Goal: Task Accomplishment & Management: Manage account settings

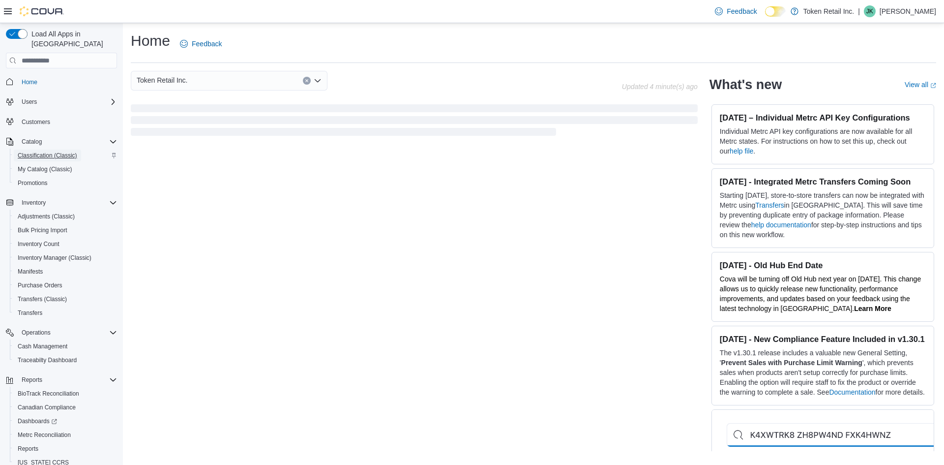
click at [59, 151] on span "Classification (Classic)" at bounding box center [48, 155] width 60 height 8
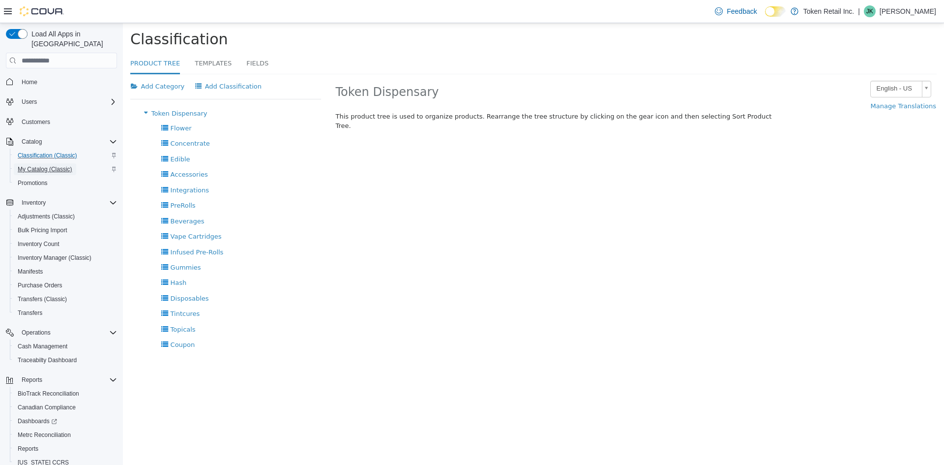
click at [44, 165] on span "My Catalog (Classic)" at bounding box center [45, 169] width 55 height 8
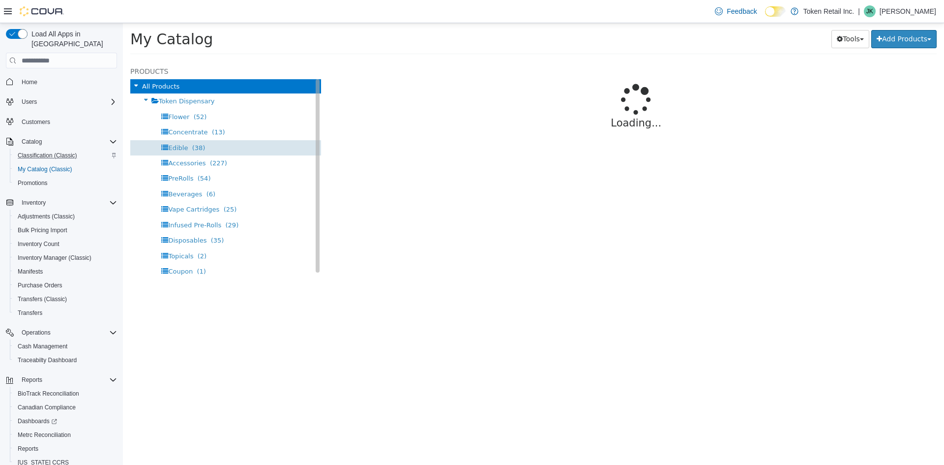
select select "**********"
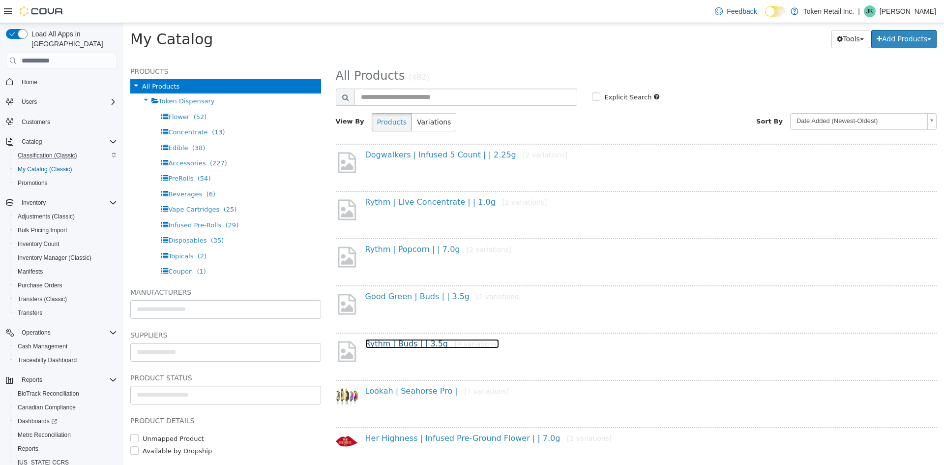
click at [387, 343] on link "Rythm | Buds | | 3.5g [4 variations]" at bounding box center [432, 343] width 134 height 9
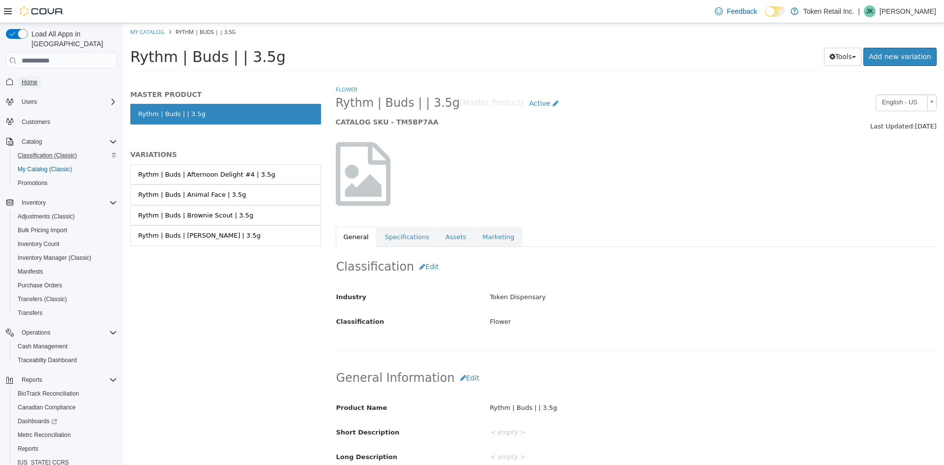
click at [39, 76] on link "Home" at bounding box center [30, 82] width 24 height 12
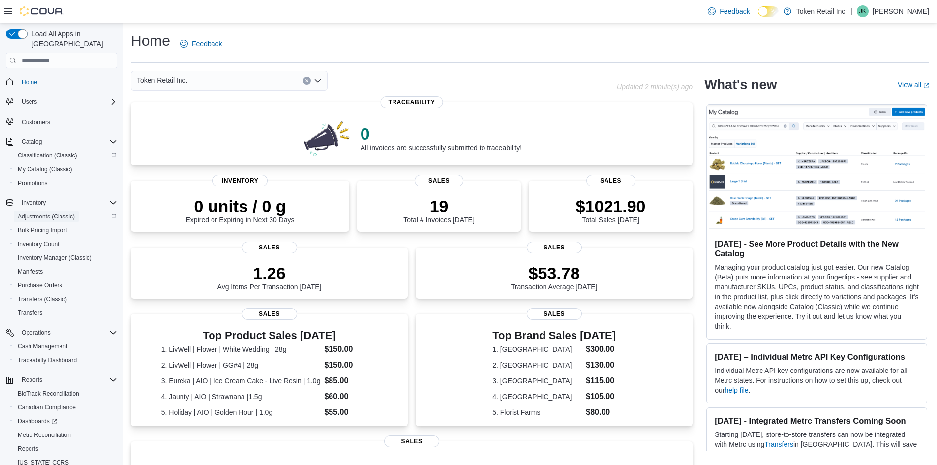
click at [53, 212] on span "Adjustments (Classic)" at bounding box center [46, 216] width 57 height 8
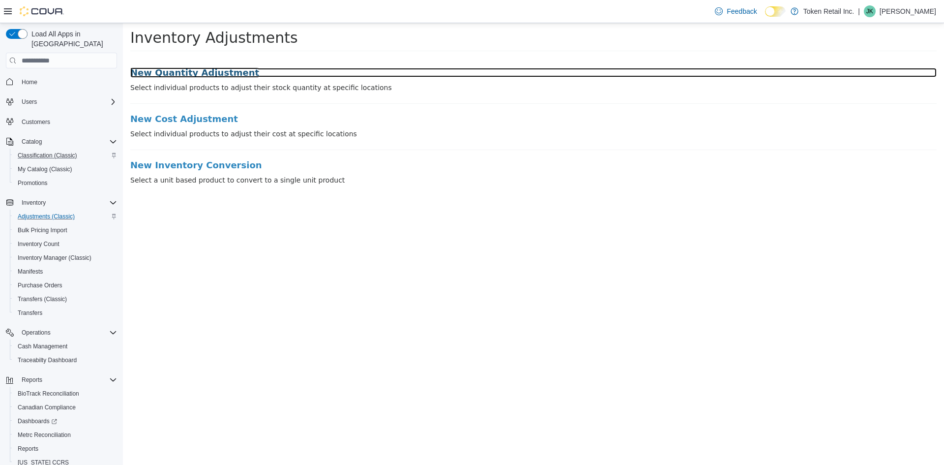
click at [178, 75] on h3 "New Quantity Adjustment" at bounding box center [533, 73] width 806 height 10
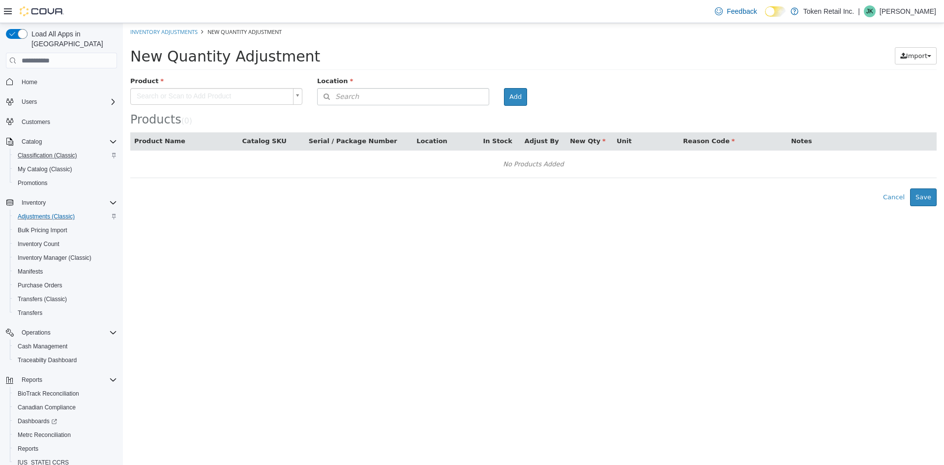
click at [295, 92] on body "× Inventory Adjustments New Quantity Adjustment New Quantity Adjustment Import …" at bounding box center [533, 114] width 821 height 183
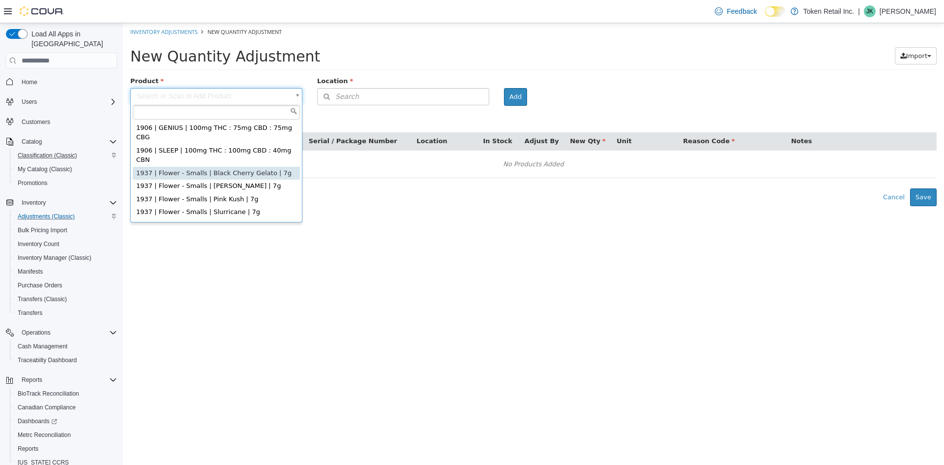
click at [454, 206] on html "× Inventory Adjustments New Quantity Adjustment New Quantity Adjustment Import …" at bounding box center [533, 114] width 821 height 183
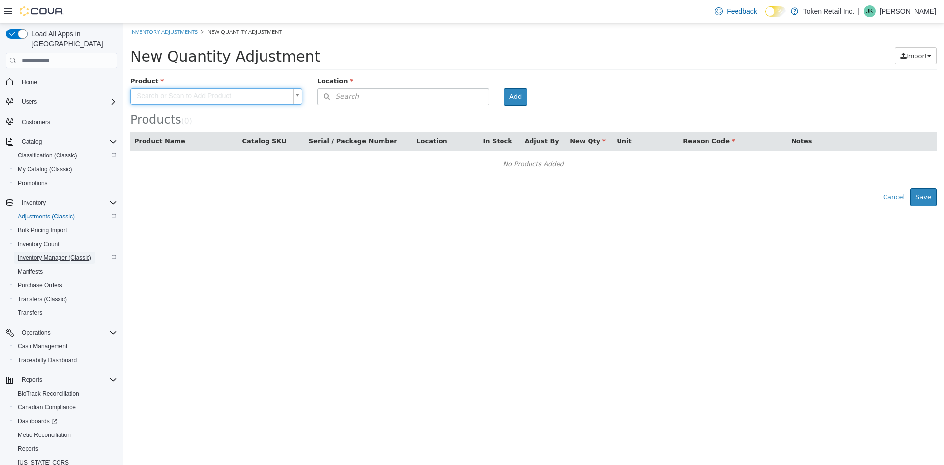
click at [77, 254] on span "Inventory Manager (Classic)" at bounding box center [55, 258] width 74 height 8
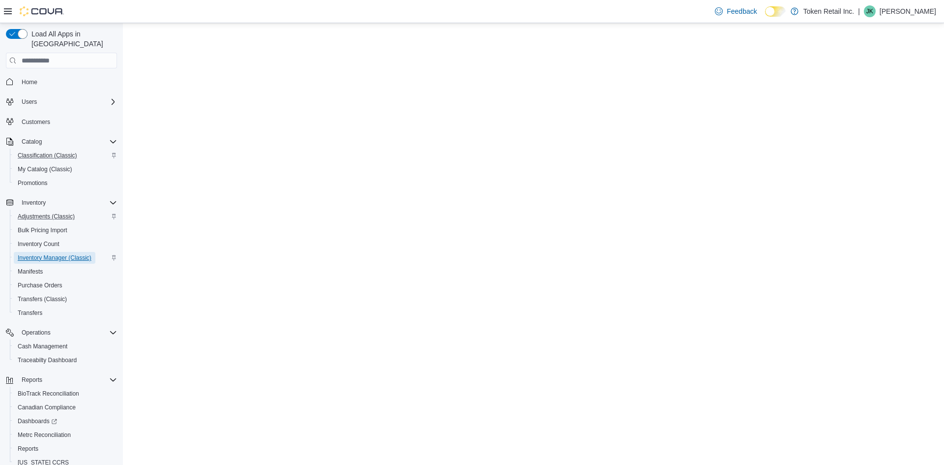
click at [77, 254] on span "Inventory Manager (Classic)" at bounding box center [55, 258] width 74 height 8
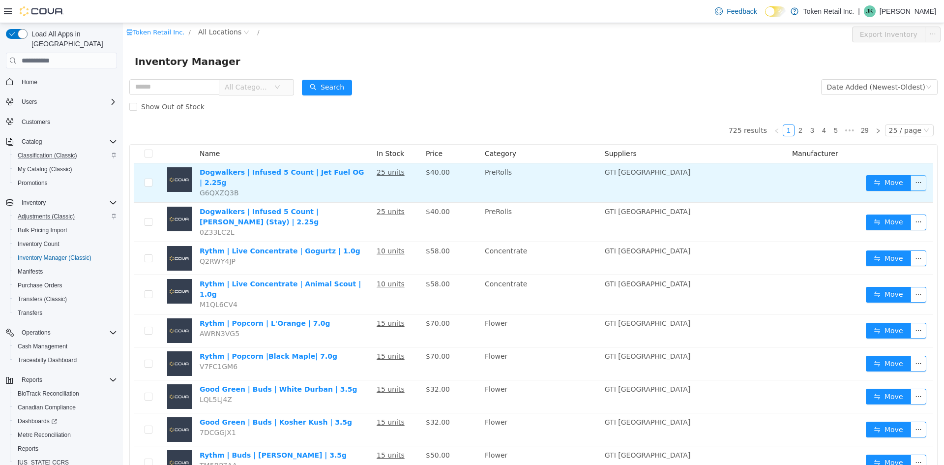
click at [912, 180] on button "button" at bounding box center [919, 183] width 16 height 16
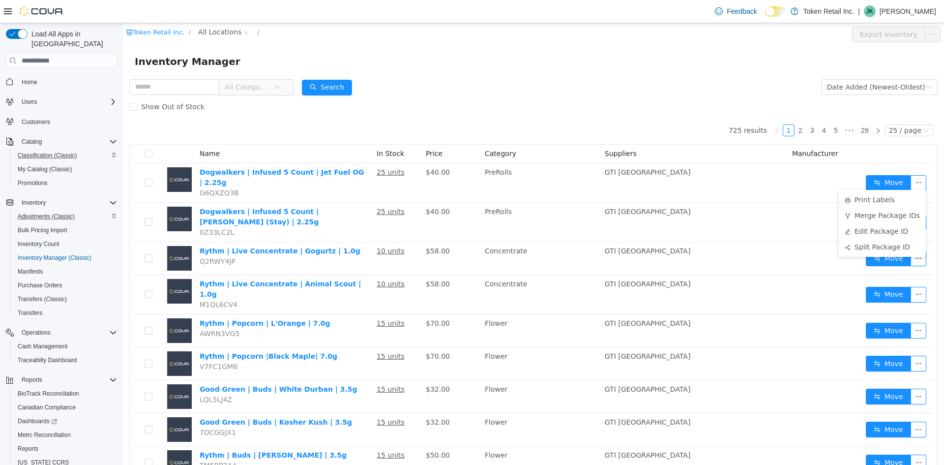
click at [623, 97] on div "Show Out of Stock" at bounding box center [533, 107] width 808 height 20
click at [26, 77] on span "Home" at bounding box center [30, 82] width 16 height 12
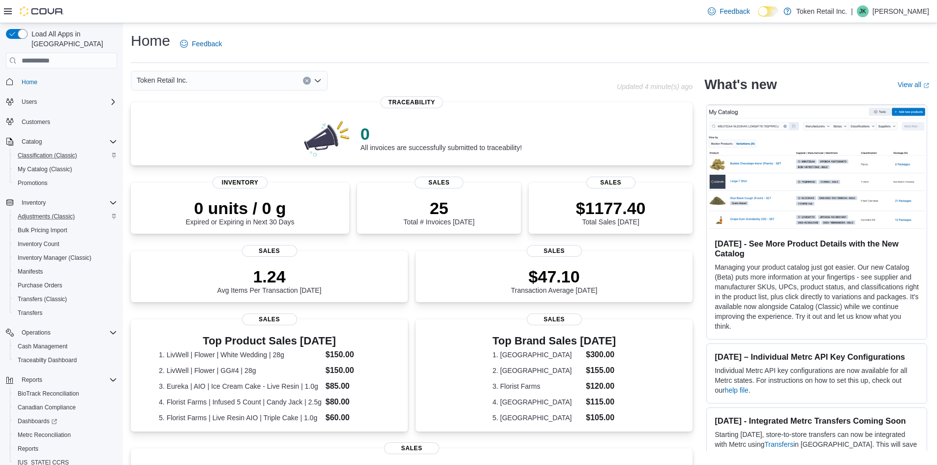
click at [58, 75] on span "Home" at bounding box center [67, 81] width 99 height 12
click at [35, 78] on span "Home" at bounding box center [30, 82] width 16 height 8
click at [24, 98] on span "Users" at bounding box center [29, 102] width 15 height 8
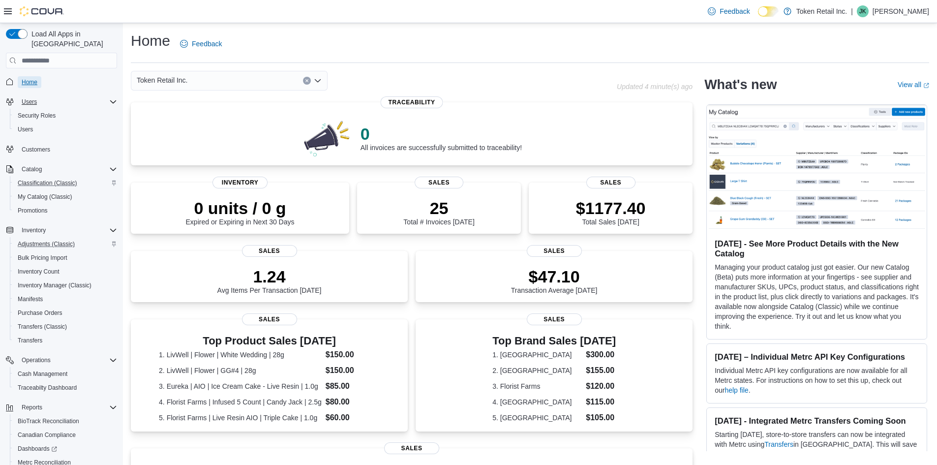
click at [38, 76] on link "Home" at bounding box center [30, 82] width 24 height 12
click at [34, 78] on span "Home" at bounding box center [30, 82] width 16 height 8
